Goal: Transaction & Acquisition: Purchase product/service

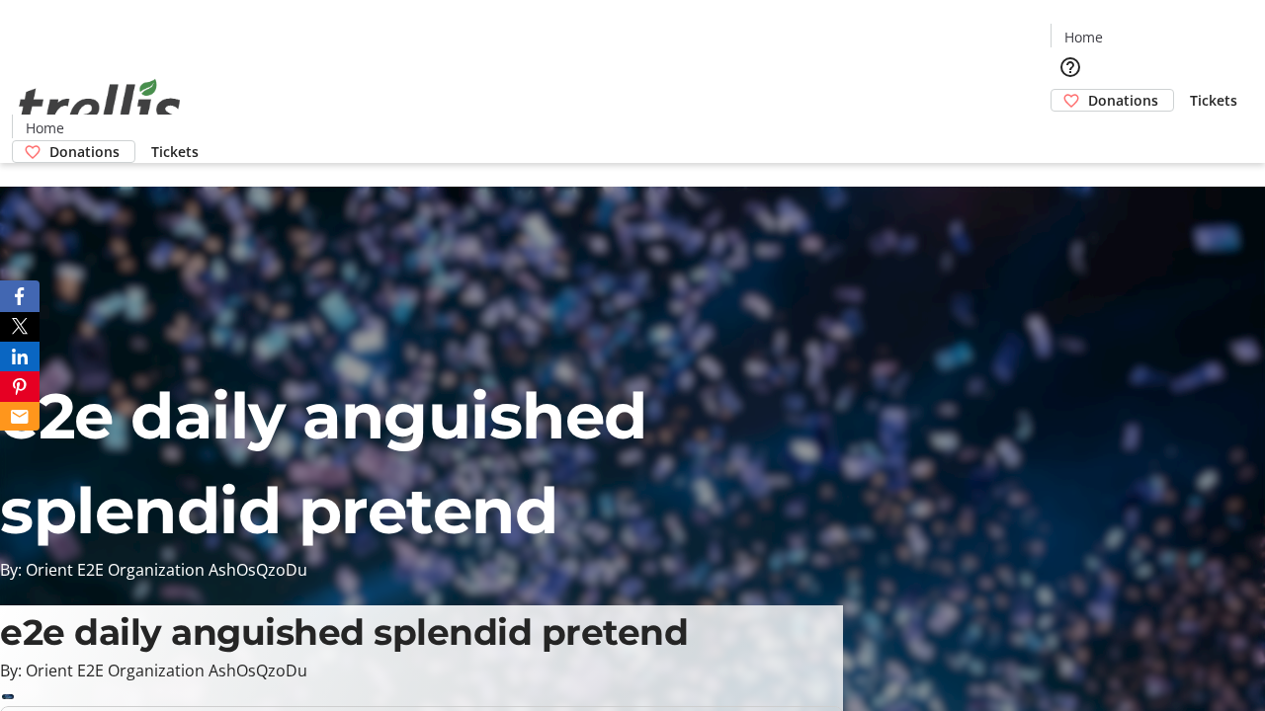
click at [1088, 90] on span "Donations" at bounding box center [1123, 100] width 70 height 21
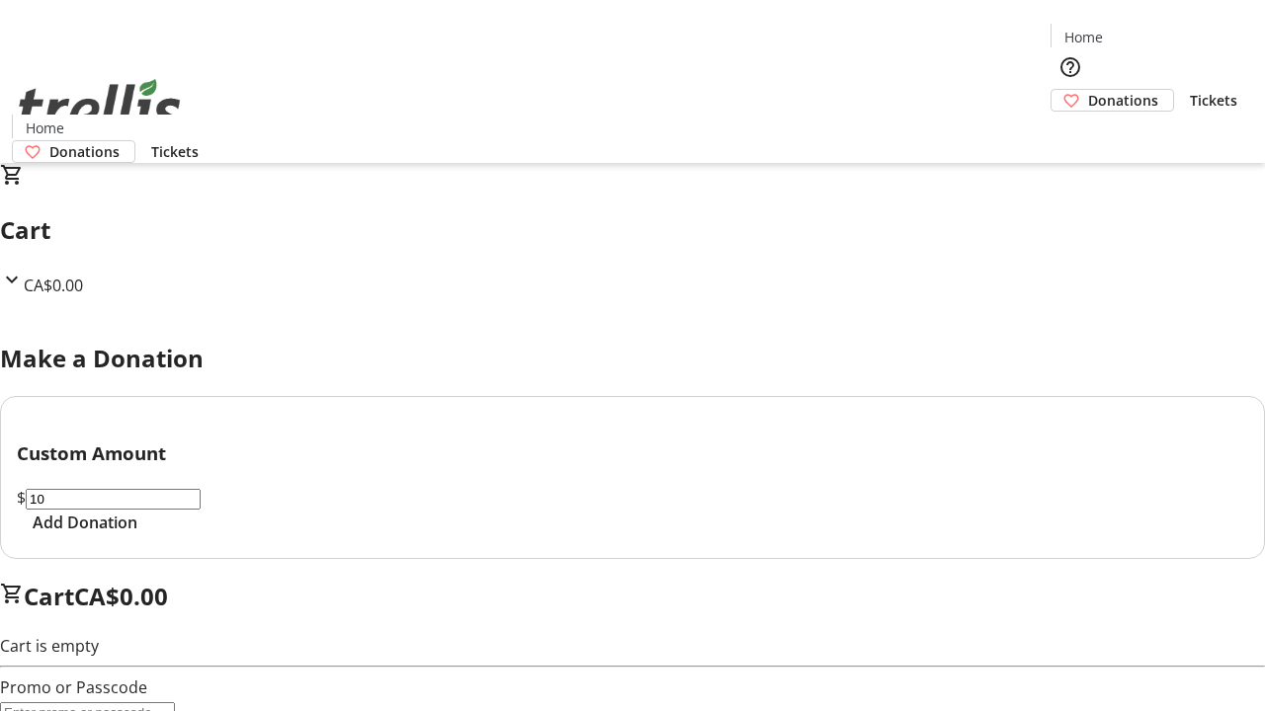
click at [137, 535] on span "Add Donation" at bounding box center [85, 523] width 105 height 24
select select "CA"
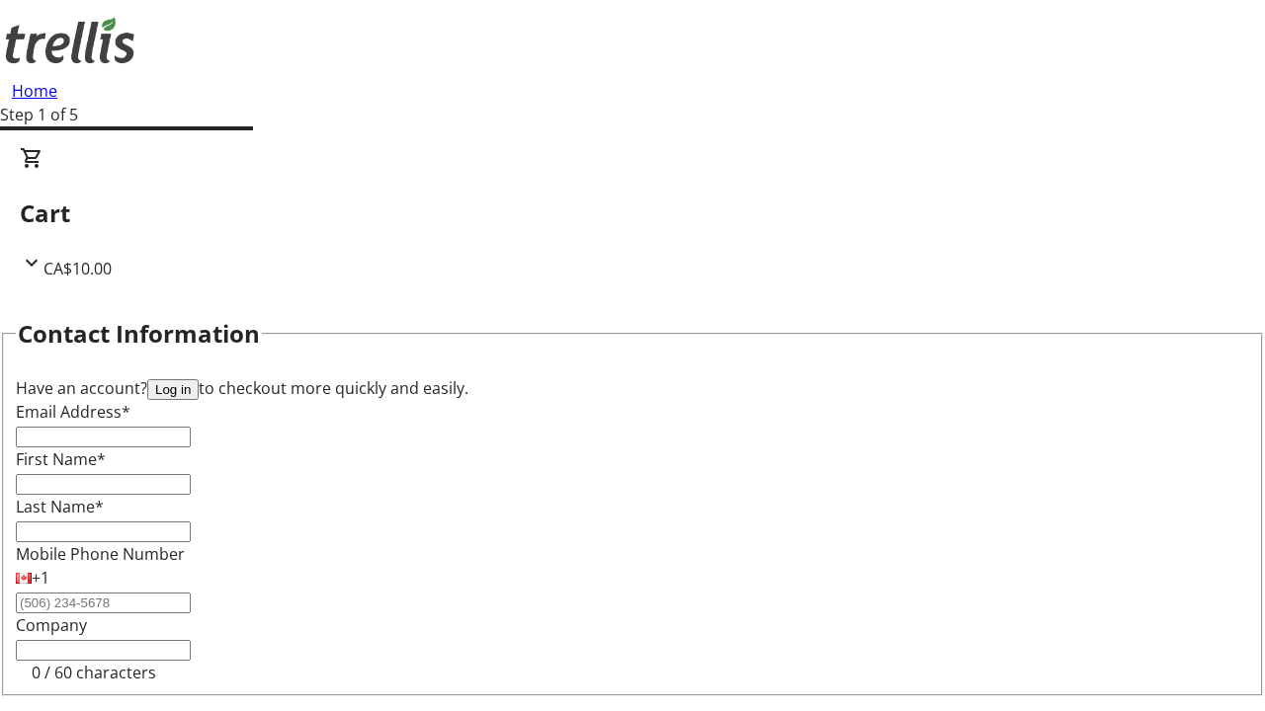
click at [199, 379] on button "Log in" at bounding box center [172, 389] width 51 height 21
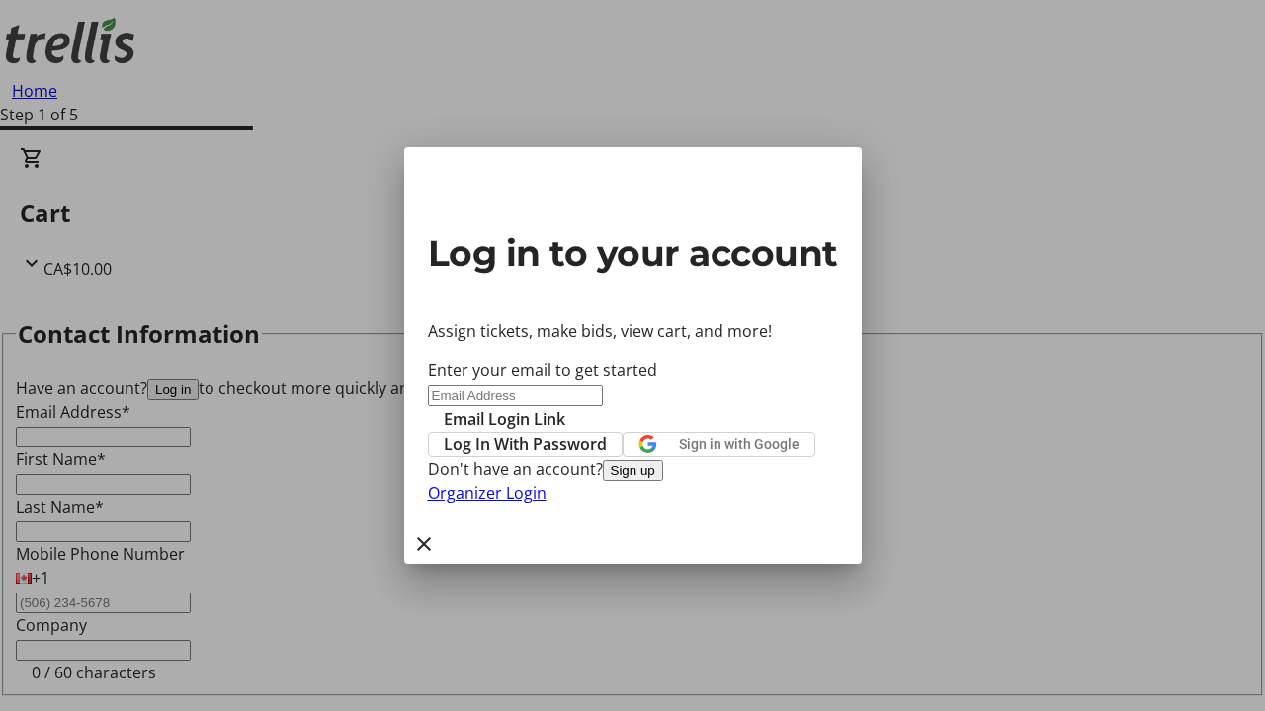
click at [607, 433] on span "Log In With Password" at bounding box center [525, 445] width 163 height 24
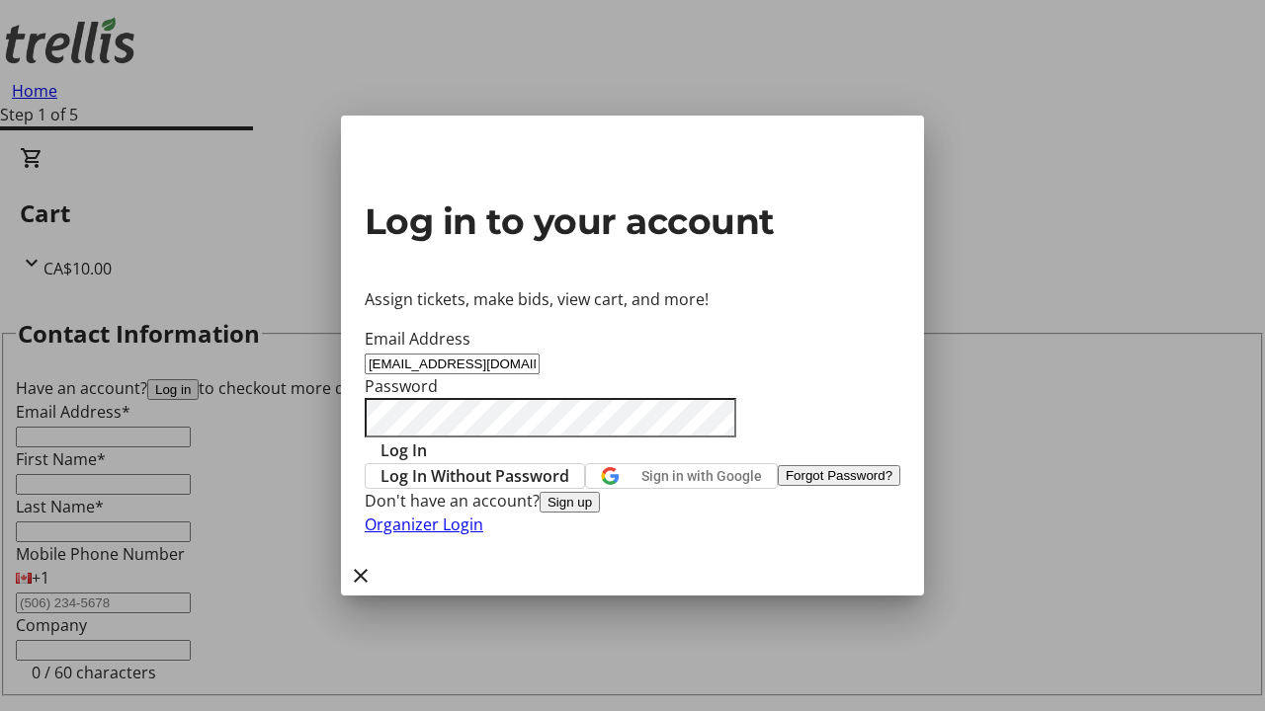
type input "[EMAIL_ADDRESS][DOMAIN_NAME]"
click at [427, 439] on span "Log In" at bounding box center [403, 451] width 46 height 24
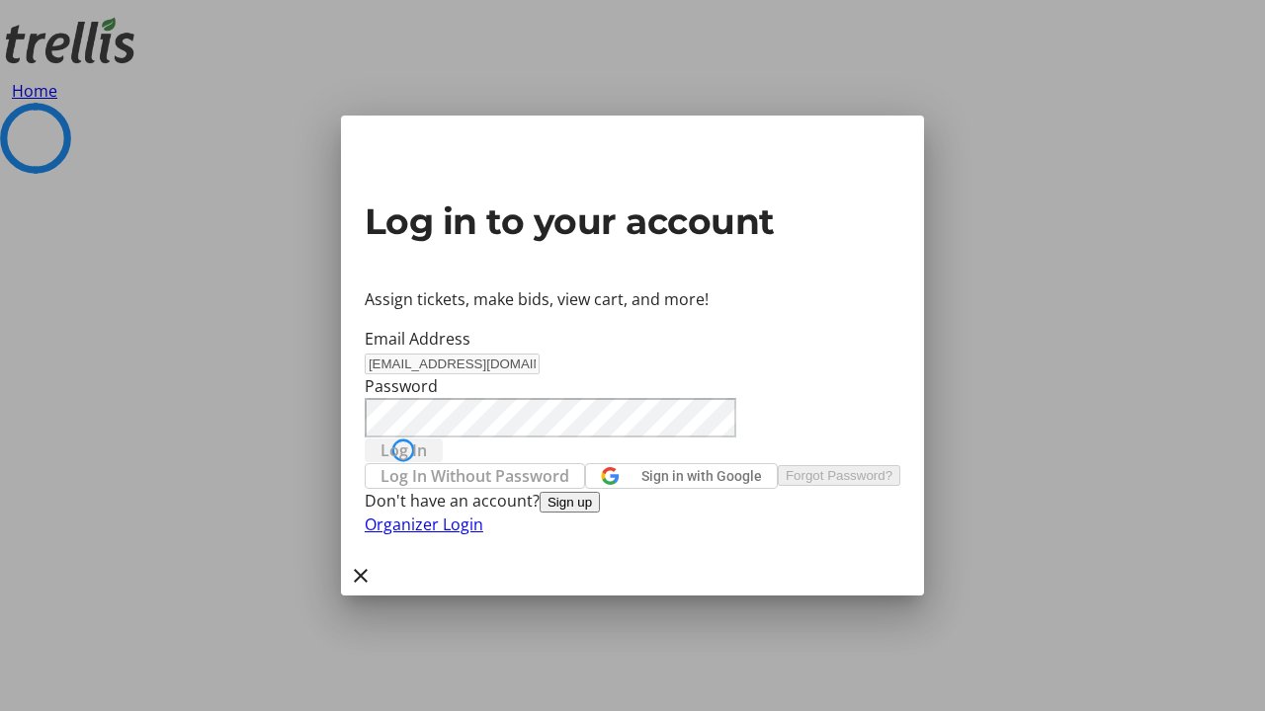
select select "CA"
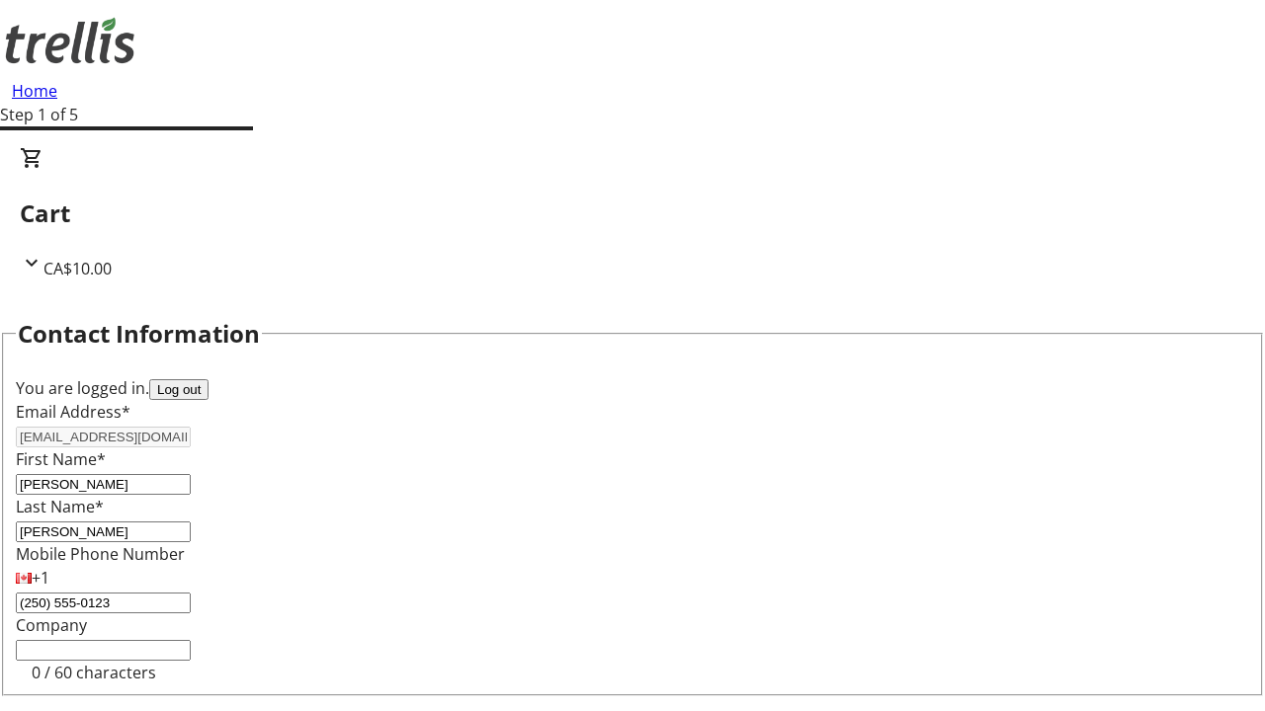
type input "[STREET_ADDRESS][PERSON_NAME]"
type input "Kelowna"
select select "BC"
type input "Kelowna"
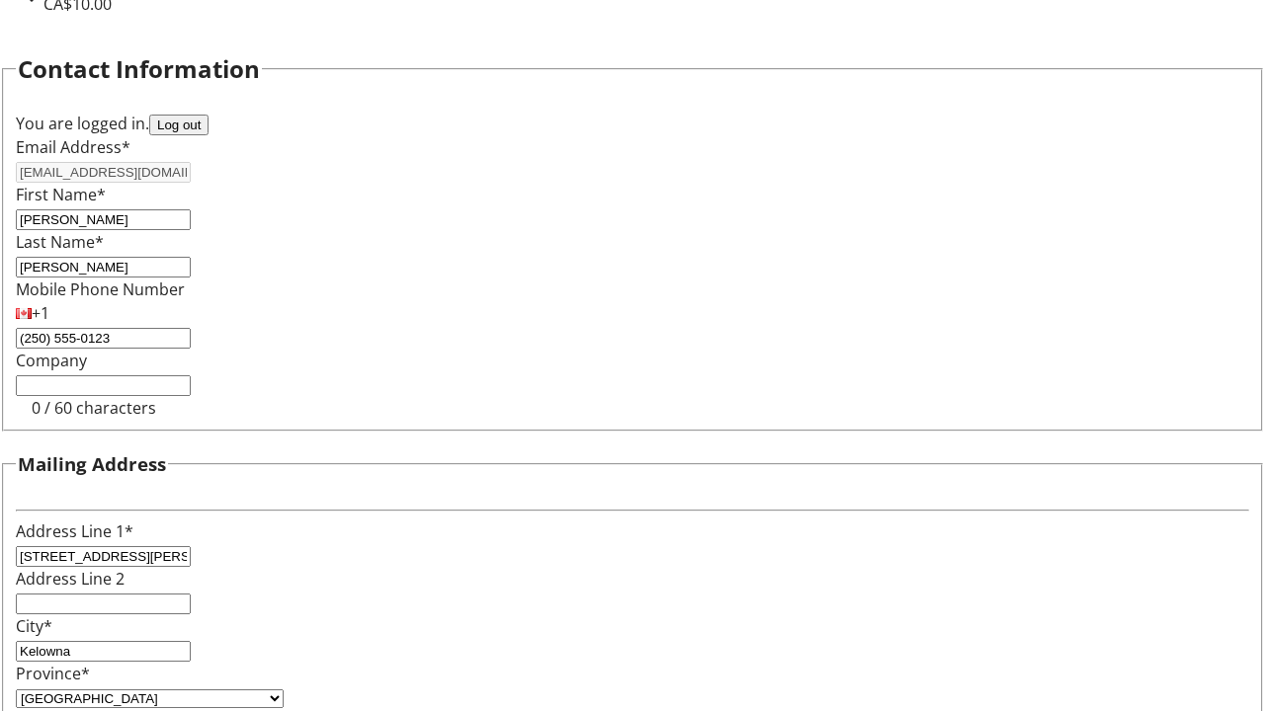
type input "V1Y 0C2"
select select "BC"
select select "CA"
